Goal: Task Accomplishment & Management: Manage account settings

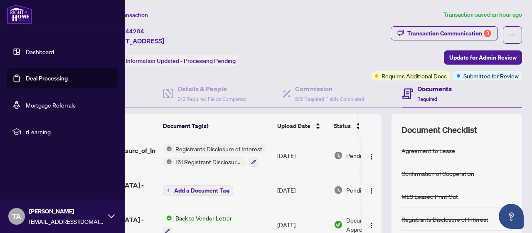
click at [32, 78] on link "Deal Processing" at bounding box center [47, 77] width 42 height 7
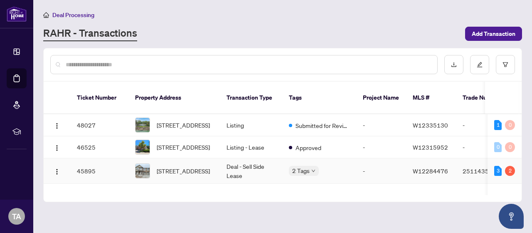
click at [247, 168] on td "Deal - Sell Side Lease" at bounding box center [251, 170] width 62 height 25
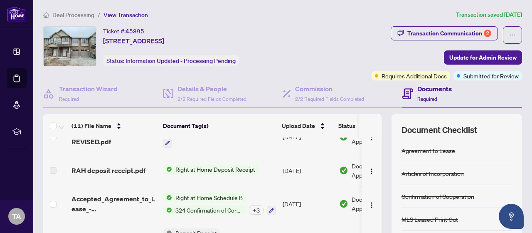
scroll to position [208, 0]
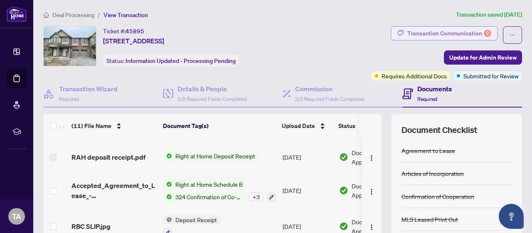
click at [422, 29] on div "Transaction Communication 2" at bounding box center [450, 33] width 84 height 13
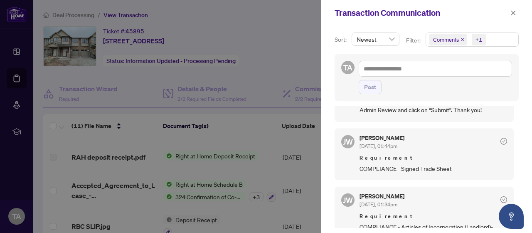
scroll to position [250, 0]
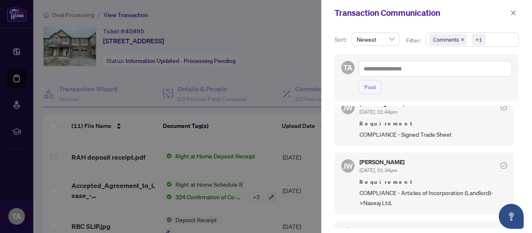
click at [250, 88] on div at bounding box center [266, 116] width 532 height 233
click at [511, 13] on icon "close" at bounding box center [514, 13] width 6 height 6
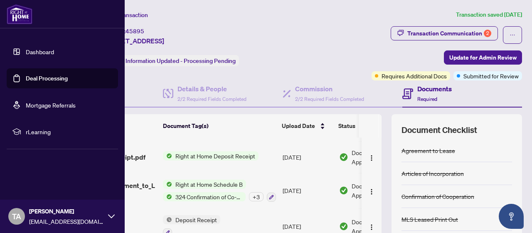
click at [26, 77] on link "Deal Processing" at bounding box center [47, 77] width 42 height 7
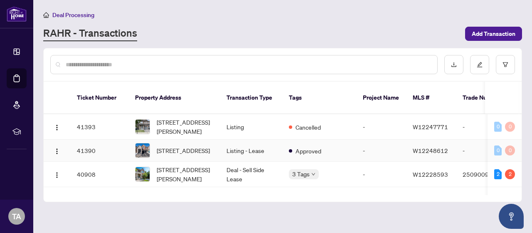
scroll to position [333, 0]
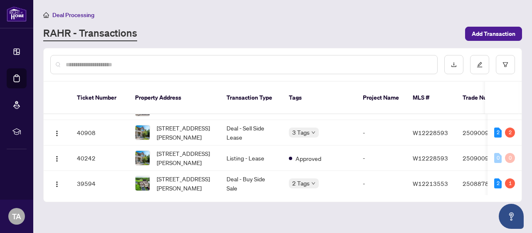
click at [172, 67] on input "text" at bounding box center [248, 64] width 365 height 9
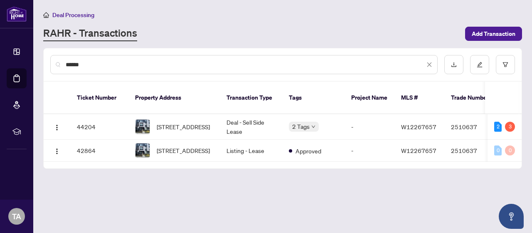
scroll to position [0, 0]
type input "******"
click at [193, 122] on span "[STREET_ADDRESS]" at bounding box center [183, 126] width 53 height 9
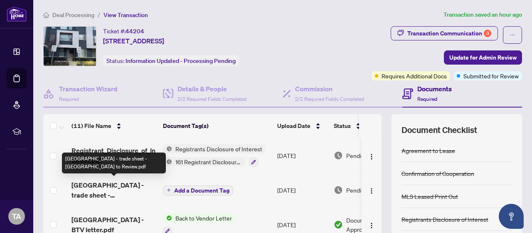
click at [140, 182] on span "[GEOGRAPHIC_DATA] - trade sheet - [GEOGRAPHIC_DATA] to Review.pdf" at bounding box center [114, 190] width 85 height 20
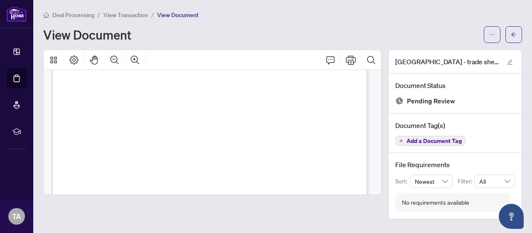
scroll to position [208, 0]
click at [514, 30] on span "button" at bounding box center [514, 34] width 6 height 13
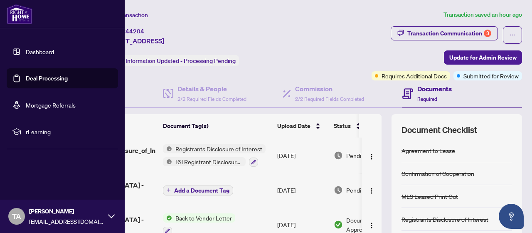
click at [27, 79] on link "Deal Processing" at bounding box center [47, 77] width 42 height 7
